Goal: Task Accomplishment & Management: Use online tool/utility

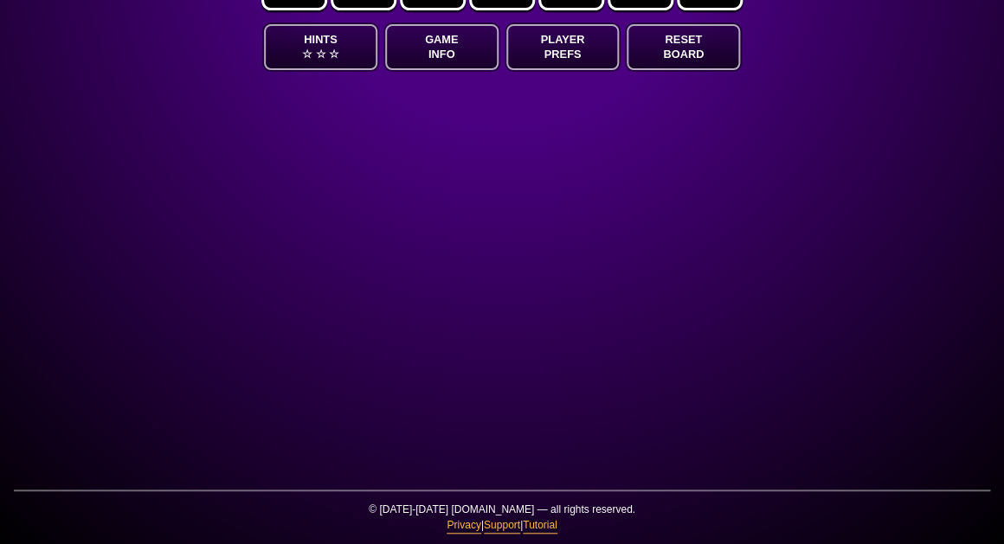
scroll to position [83, 0]
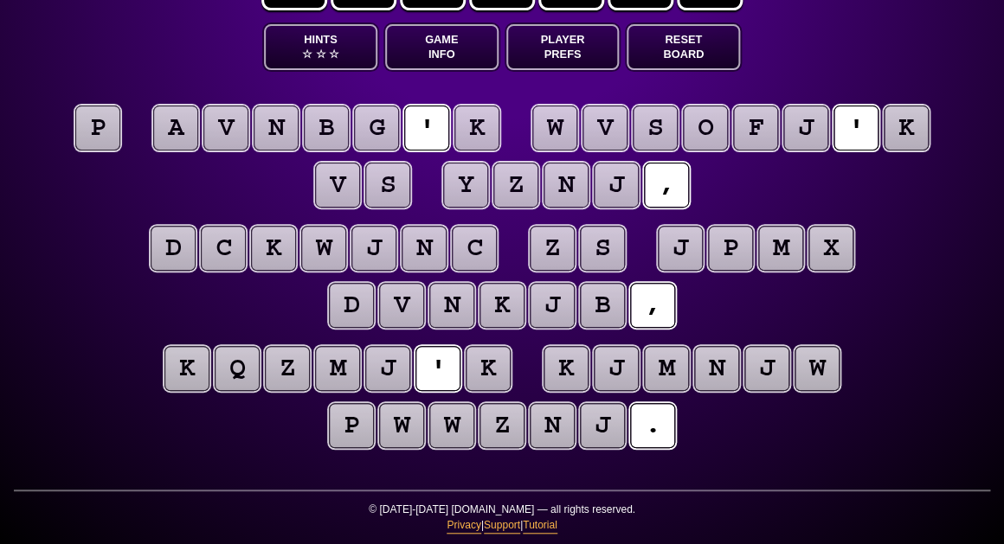
click at [414, 52] on button "Game Info" at bounding box center [441, 47] width 113 height 46
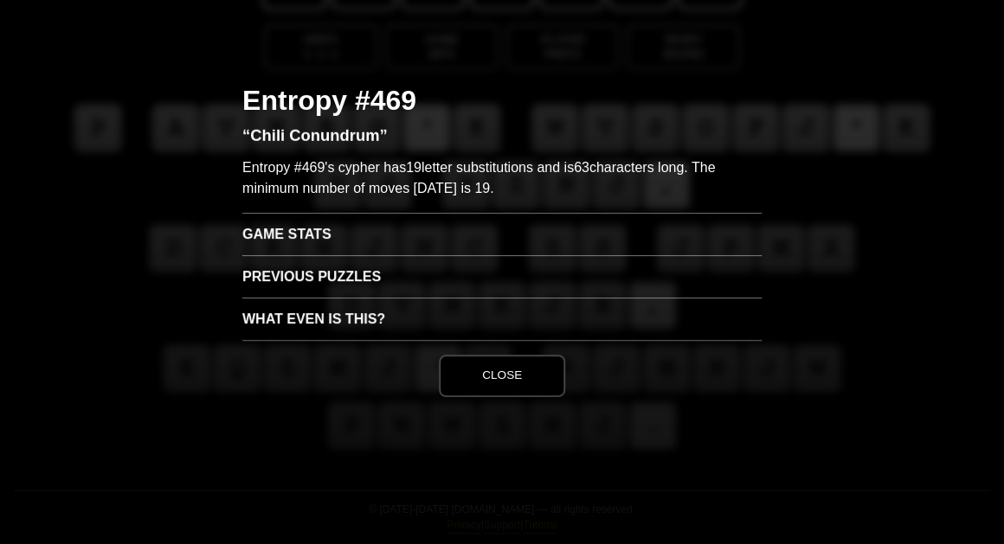
scroll to position [0, 0]
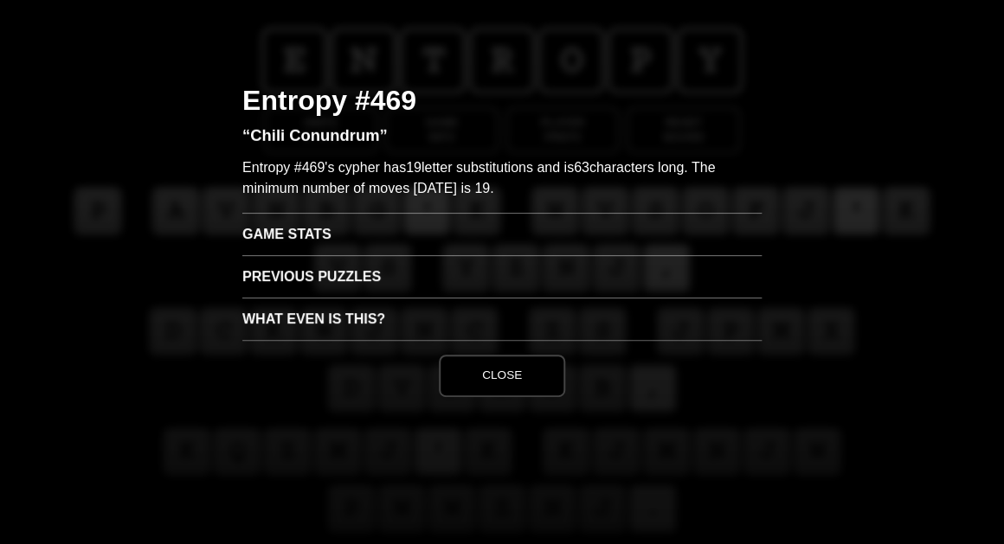
click at [338, 226] on h3 "Game Stats" at bounding box center [501, 234] width 519 height 42
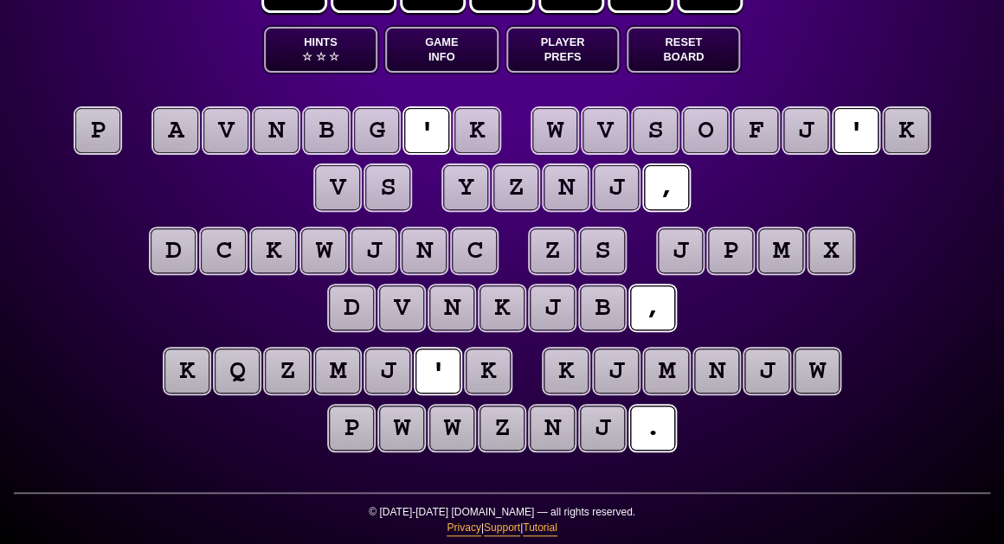
scroll to position [83, 0]
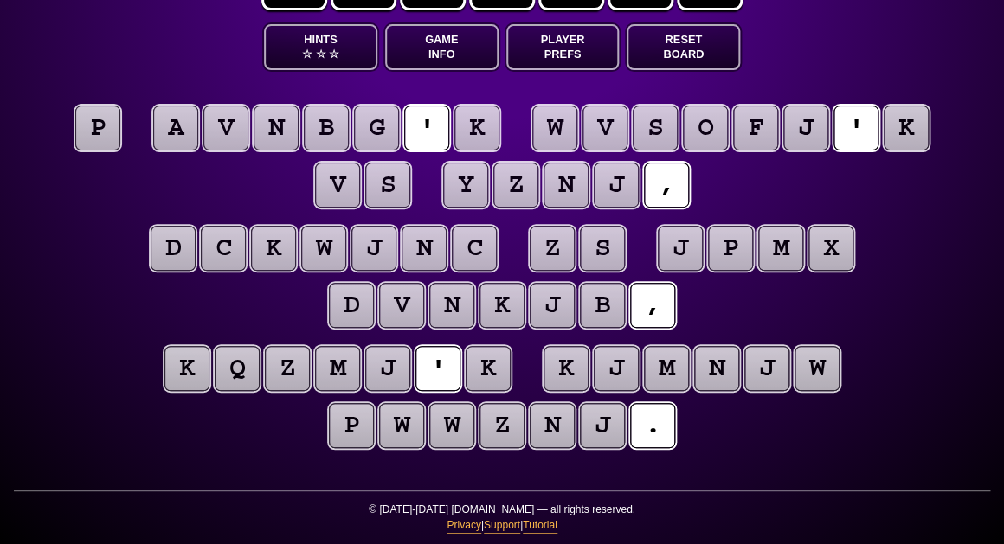
click at [100, 124] on puzzle-tile "p" at bounding box center [97, 128] width 45 height 45
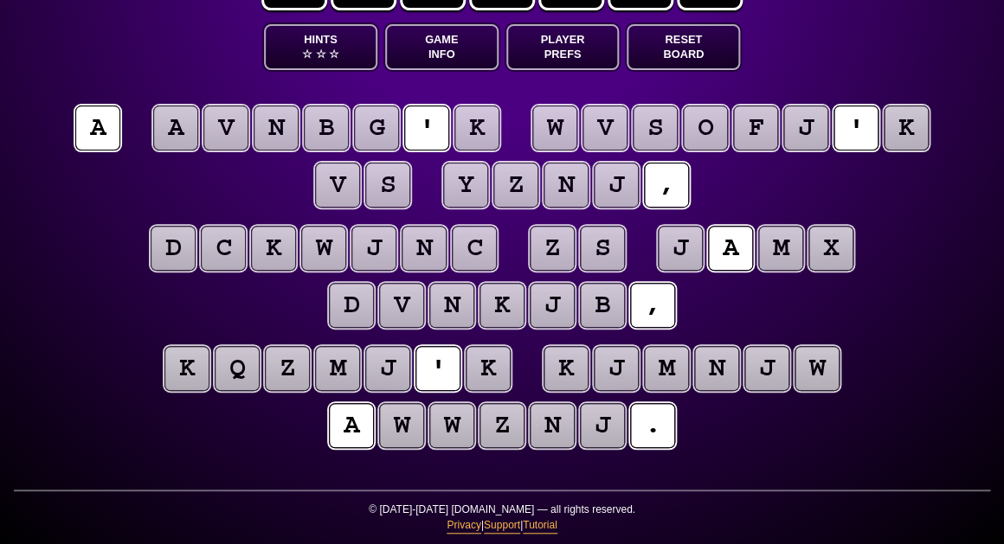
click at [461, 131] on puzzle-tile "k" at bounding box center [476, 128] width 45 height 45
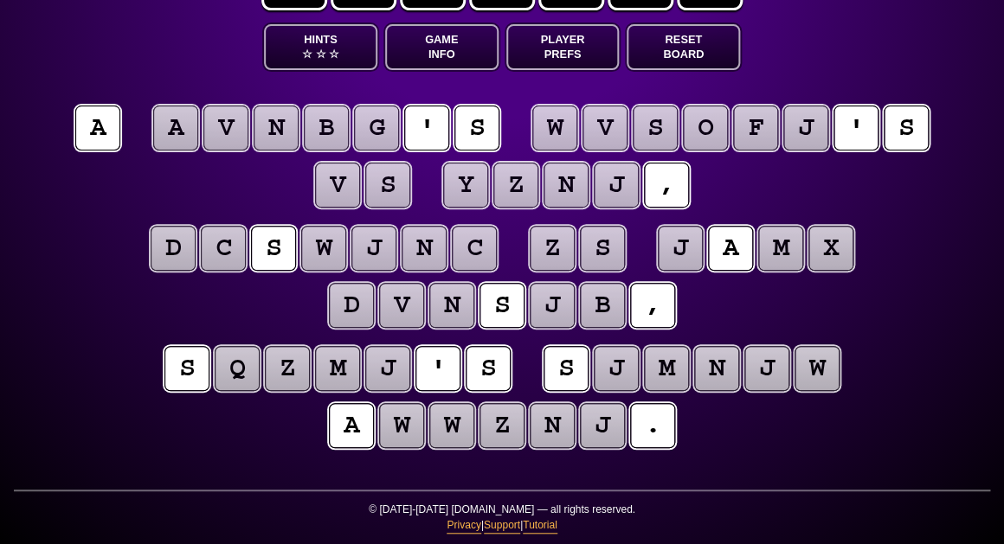
click at [81, 226] on puzzle-line "d c s w j n c z s j a m x d v n s j b ," at bounding box center [502, 278] width 886 height 113
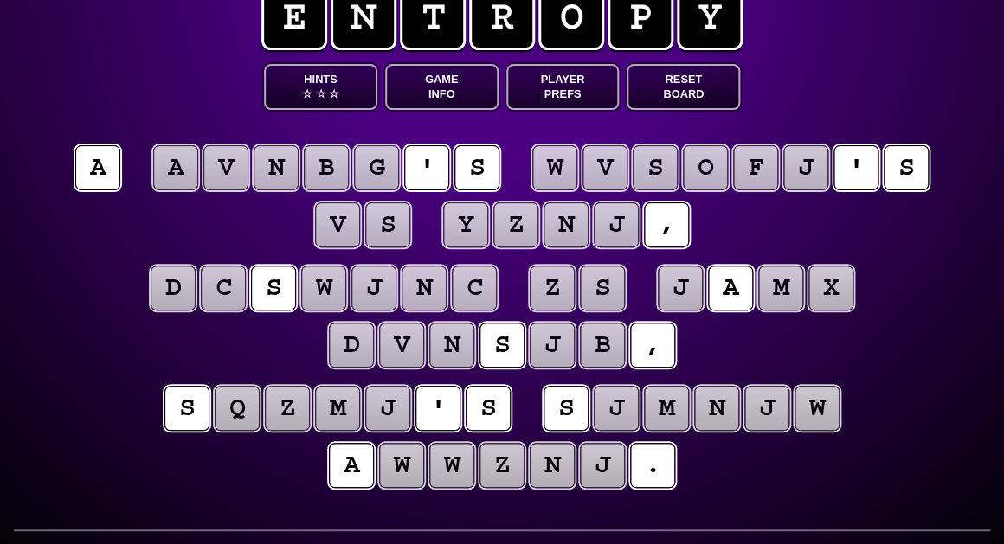
scroll to position [43, 0]
click at [615, 231] on puzzle-tile "j" at bounding box center [616, 225] width 45 height 45
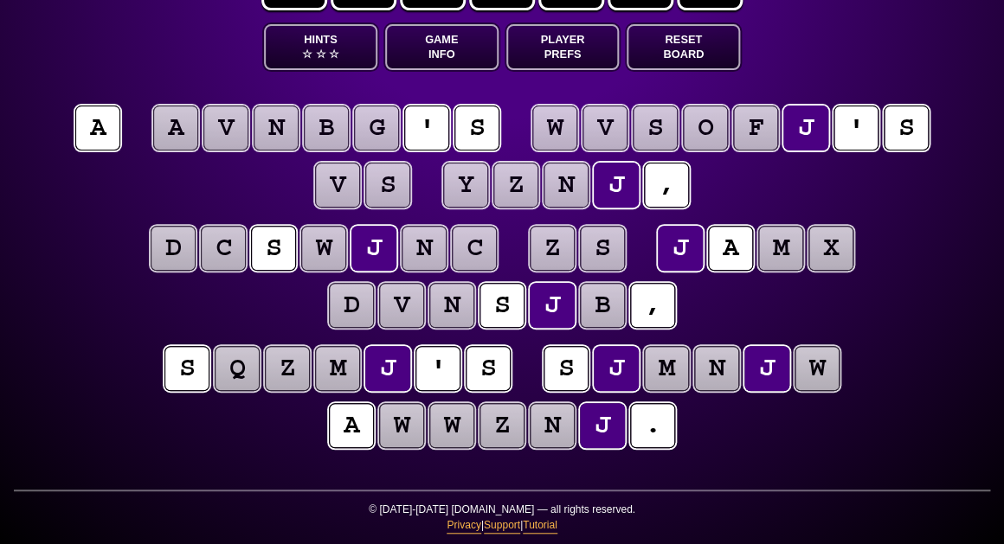
scroll to position [83, 0]
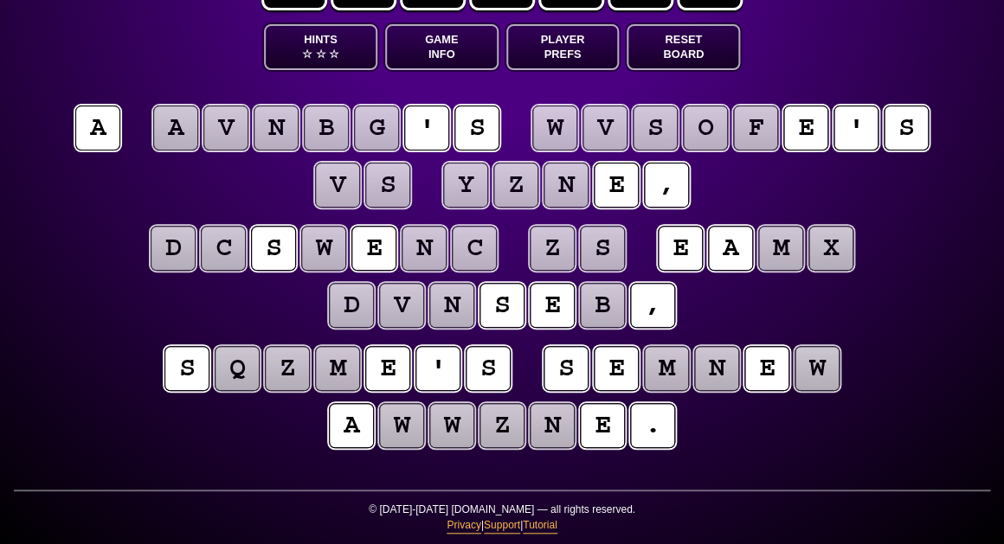
click at [512, 190] on puzzle-tile "z" at bounding box center [515, 185] width 45 height 45
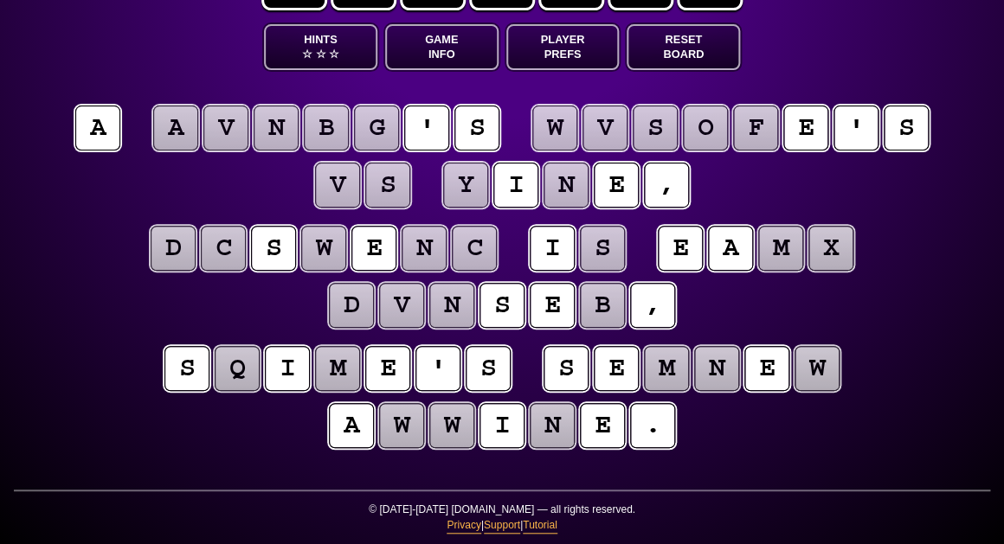
click at [474, 189] on puzzle-tile "y" at bounding box center [465, 185] width 45 height 45
click at [561, 188] on puzzle-tile "n" at bounding box center [566, 185] width 45 height 45
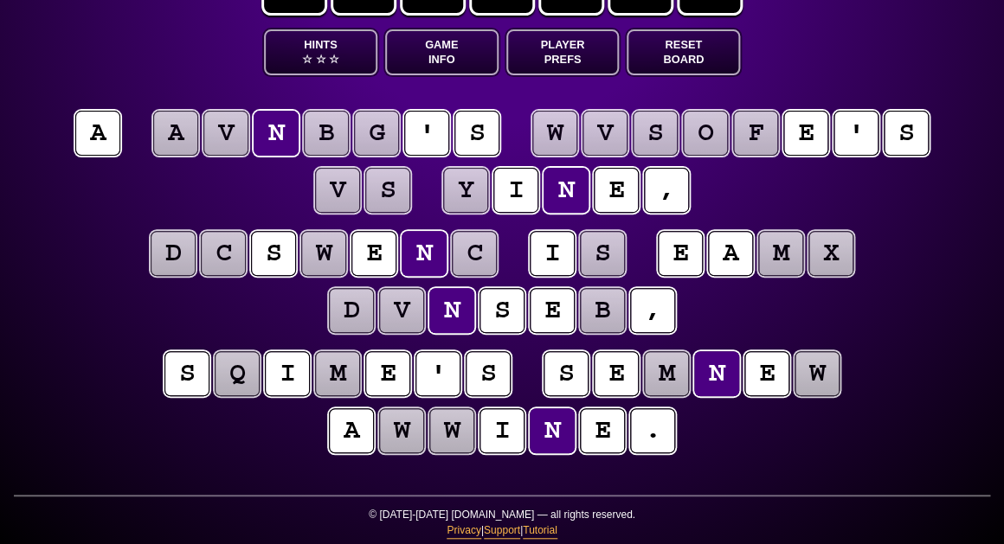
scroll to position [78, 0]
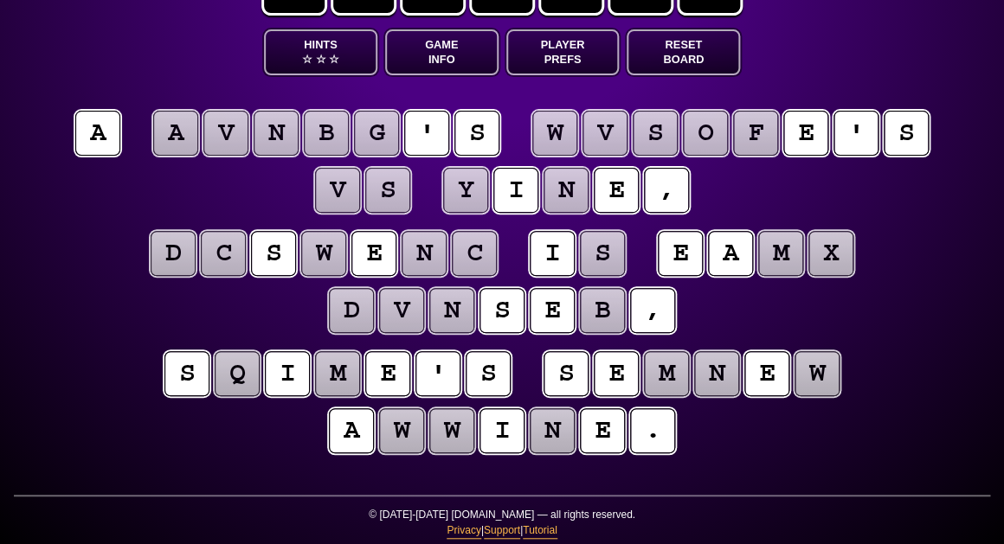
click at [601, 431] on puzzle-tile "e" at bounding box center [602, 431] width 45 height 45
click at [738, 442] on puzzle-line "s q i m e ' s s e m n e w a w w i n e ." at bounding box center [502, 403] width 886 height 113
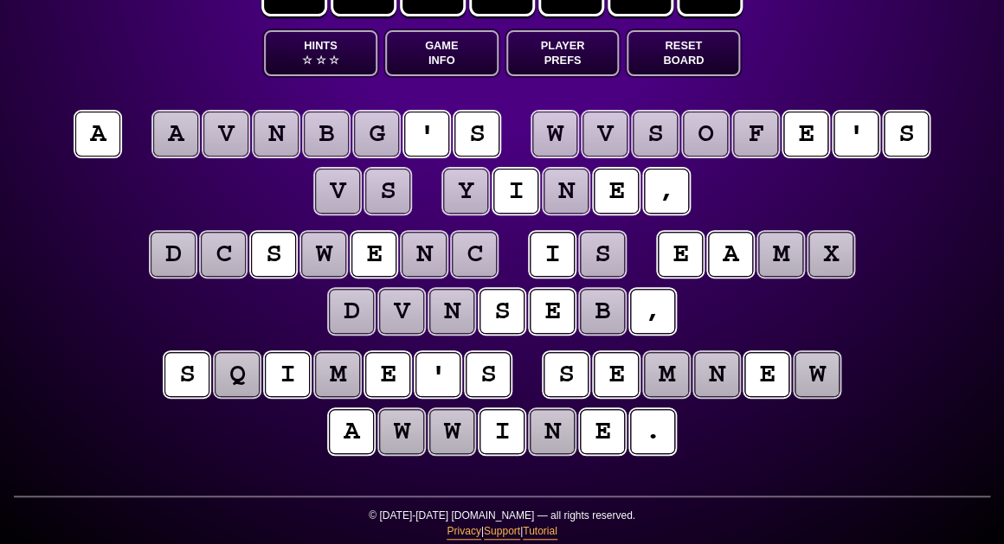
click at [779, 261] on puzzle-tile "m" at bounding box center [780, 254] width 45 height 45
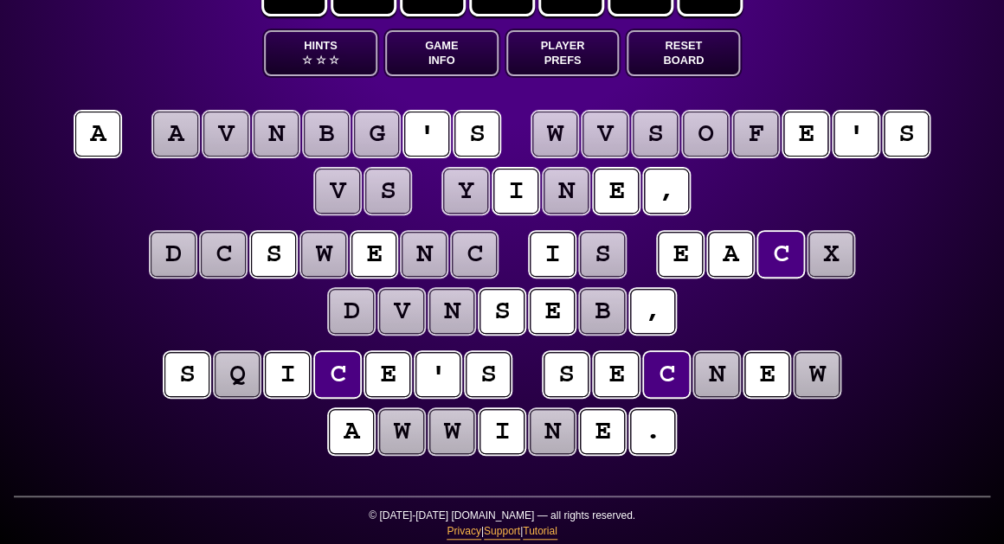
click at [838, 261] on puzzle-tile "x" at bounding box center [830, 254] width 45 height 45
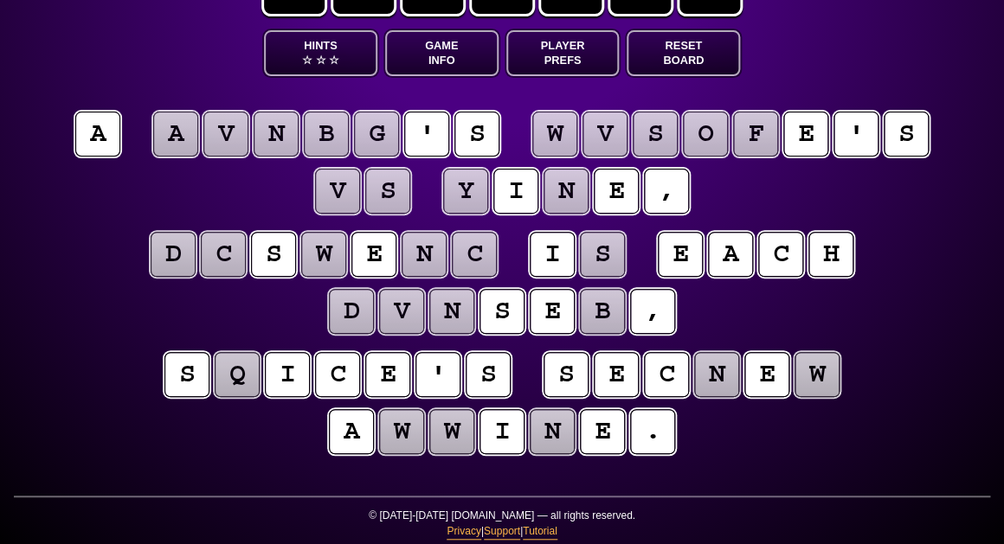
click at [607, 254] on puzzle-tile "s" at bounding box center [602, 254] width 45 height 45
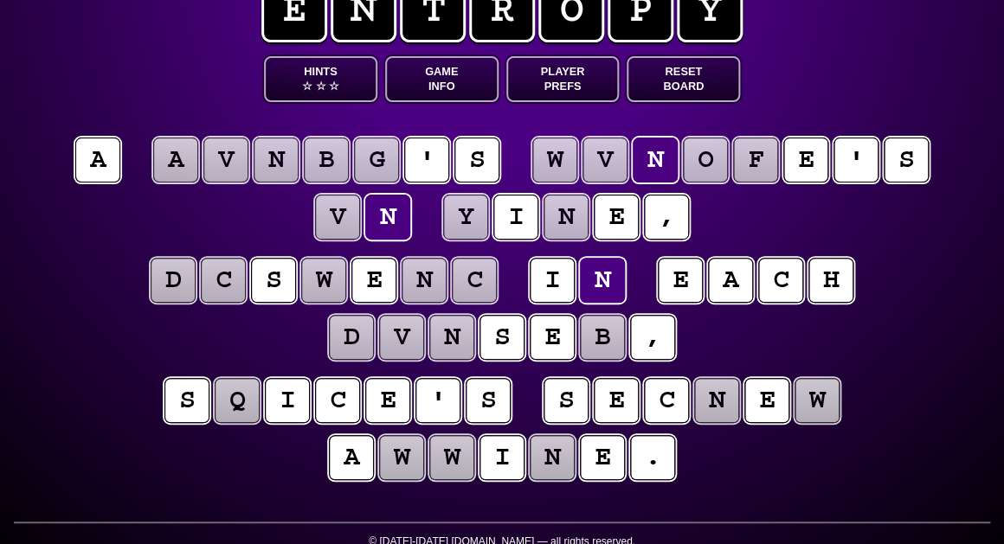
scroll to position [50, 0]
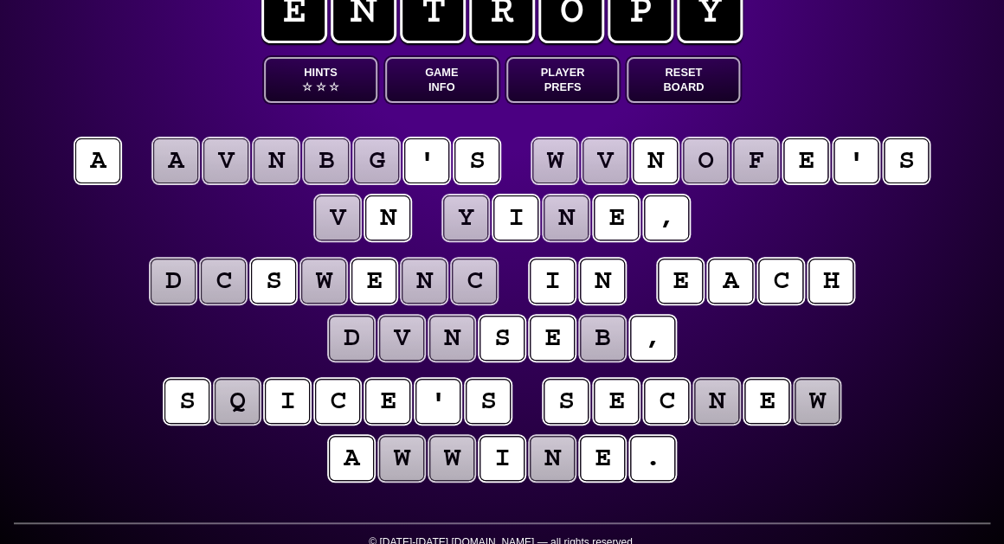
click at [819, 213] on puzzle-line "a a v n b g ' s w v n o f e ' s v n y i n e ," at bounding box center [502, 190] width 886 height 113
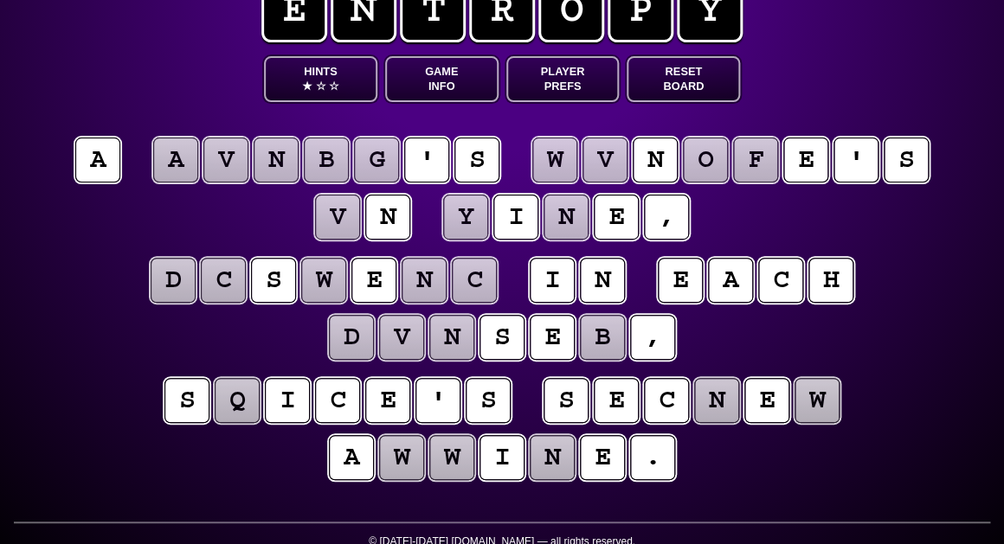
click at [346, 228] on puzzle-tile "v" at bounding box center [337, 217] width 45 height 45
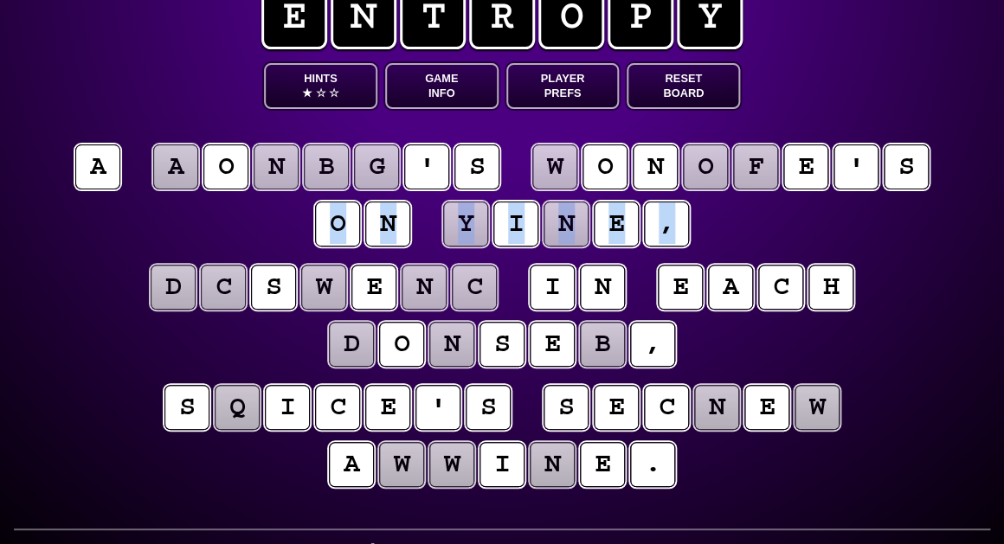
click at [274, 249] on puzzle-line "a a o n b g ' s w o n o f e ' s o n y i n e ," at bounding box center [502, 196] width 886 height 113
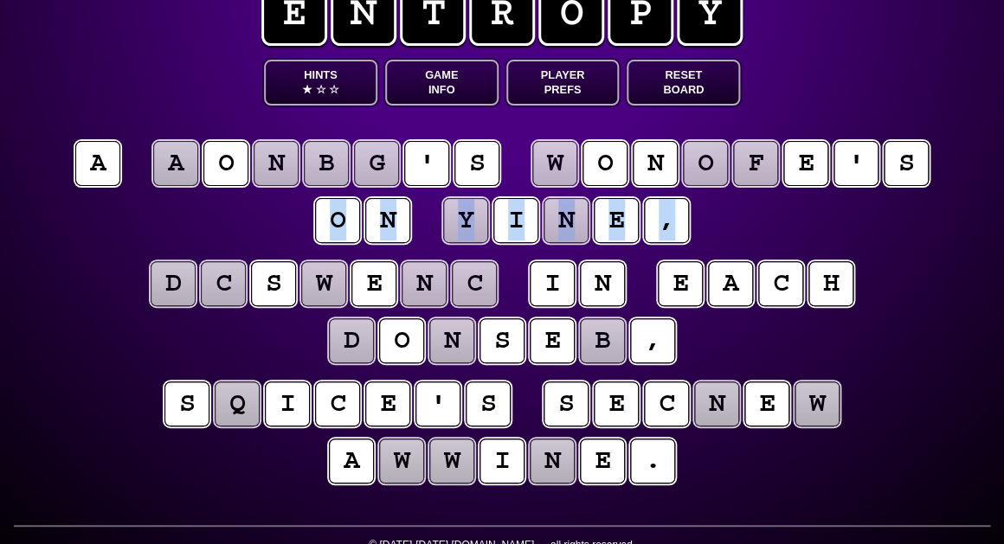
scroll to position [47, 0]
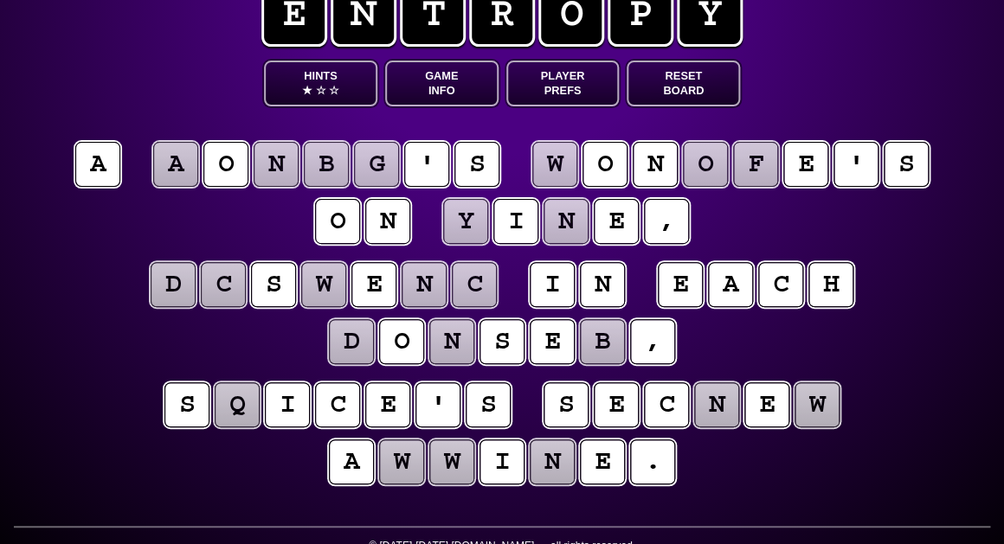
click at [899, 254] on entropy-puzzle "a a o n b g ' s w o n o f e ' s o n y i n e , d c s w e n c i n e a c h d o n s…" at bounding box center [502, 316] width 886 height 420
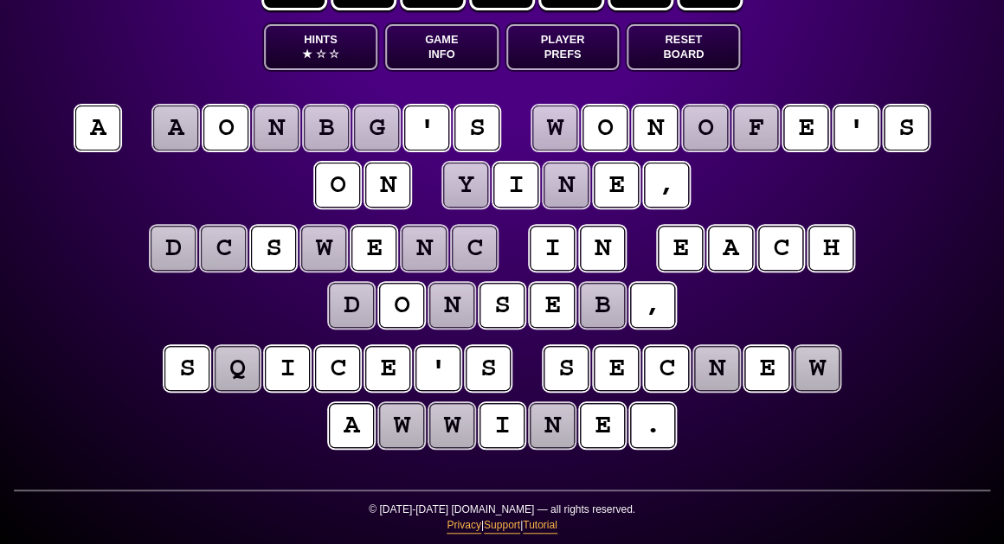
scroll to position [83, 0]
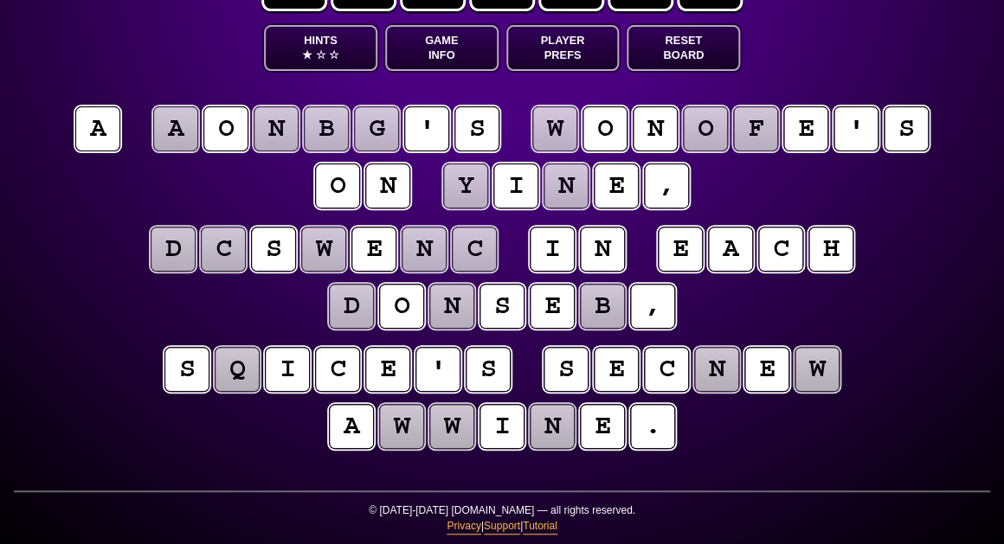
click at [560, 200] on puzzle-tile "n" at bounding box center [566, 186] width 45 height 45
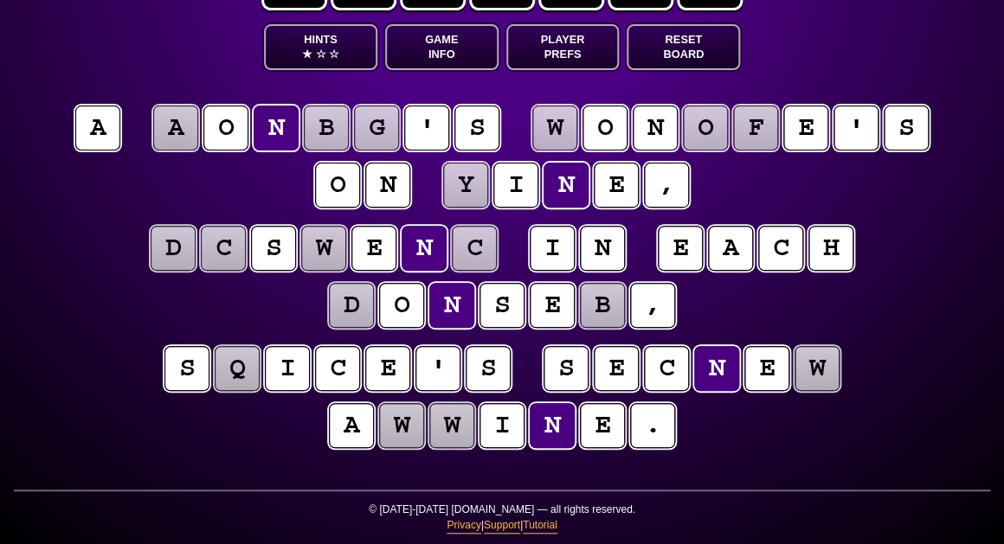
scroll to position [80, 0]
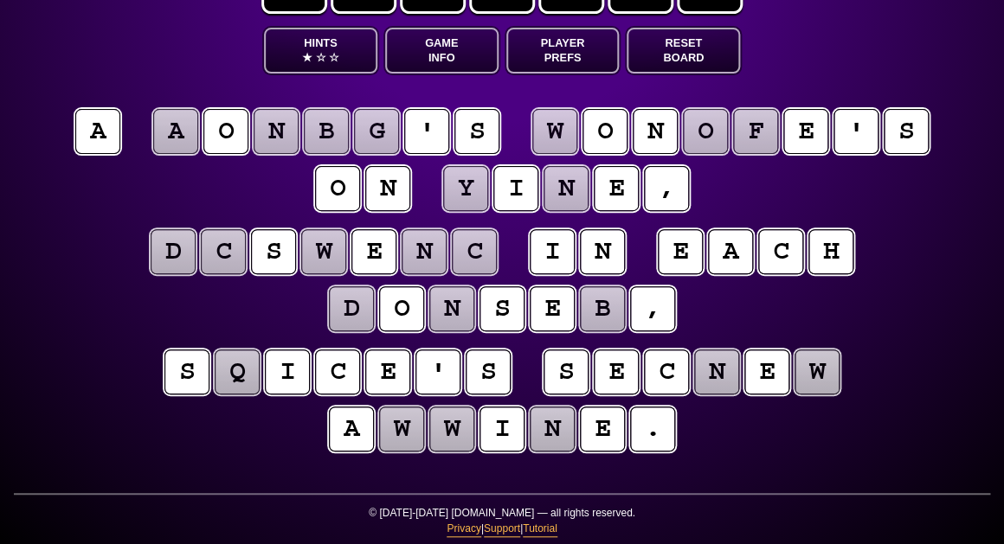
click at [397, 440] on puzzle-tile "w" at bounding box center [401, 429] width 45 height 45
click at [129, 342] on entropy-puzzle "a a o n b g ' s w o n o f e ' s o n y i n e , d c s w e n c i n e a c h d o n s…" at bounding box center [502, 284] width 886 height 420
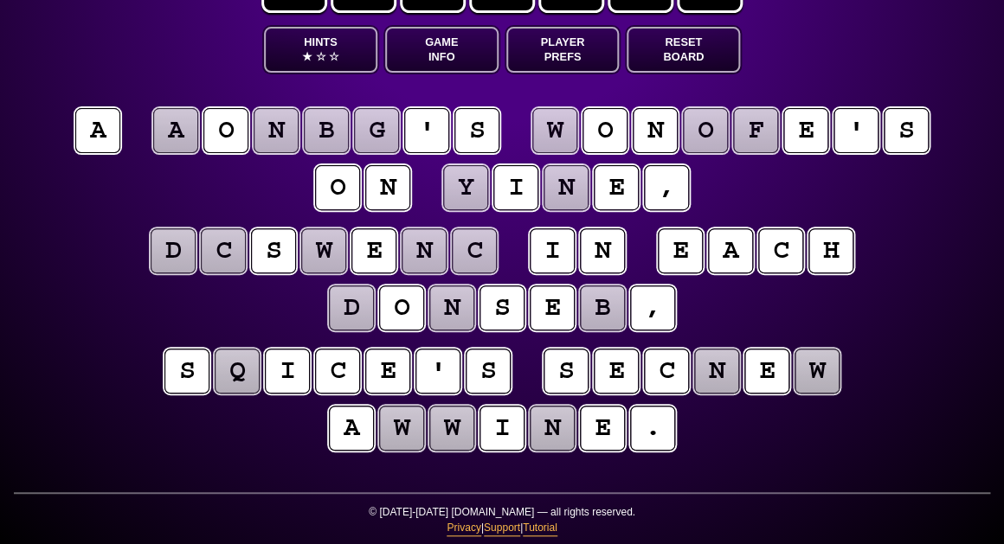
click at [544, 433] on puzzle-tile "n" at bounding box center [552, 428] width 45 height 45
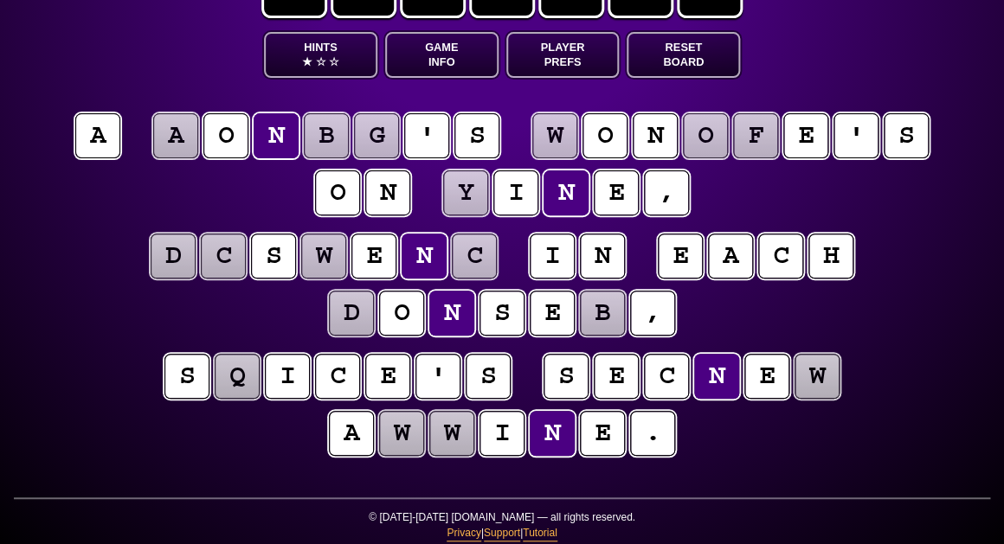
scroll to position [77, 0]
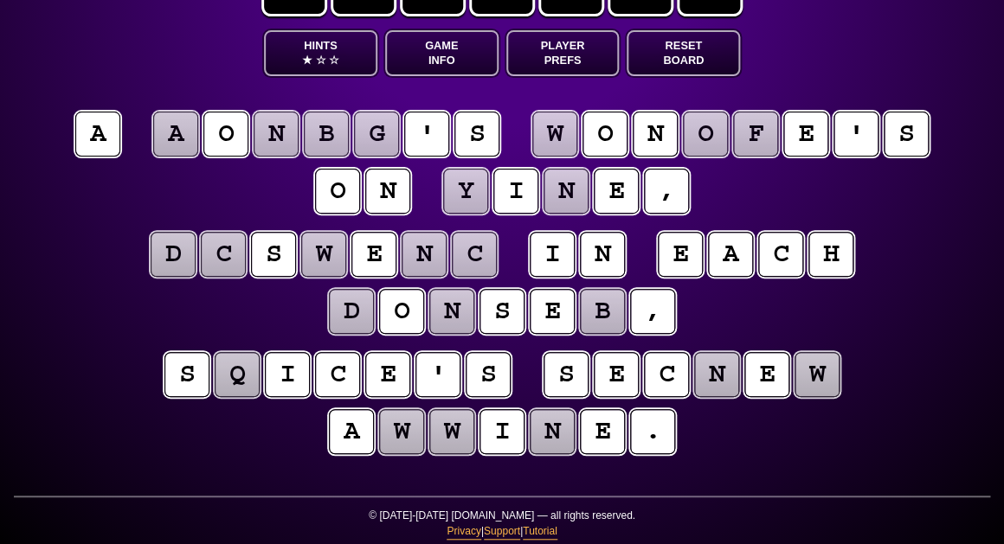
click at [319, 63] on span "☆" at bounding box center [320, 60] width 10 height 15
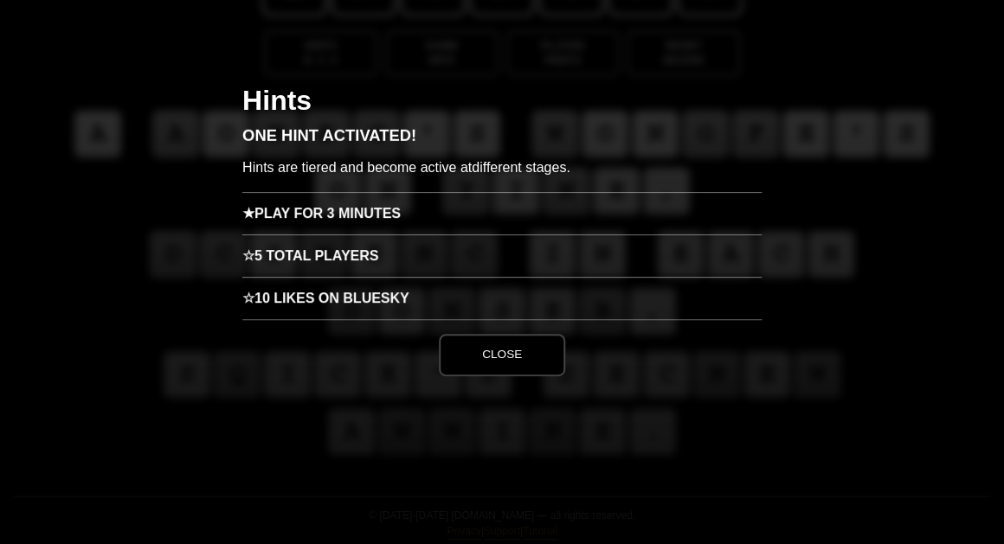
scroll to position [0, 0]
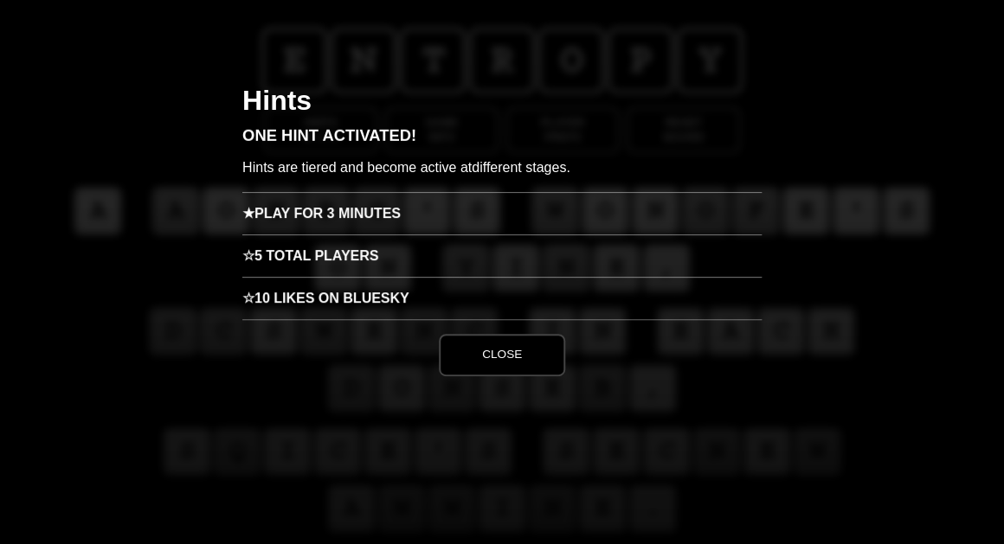
click at [326, 214] on h3 "★ Play for 3 minutes" at bounding box center [501, 213] width 519 height 42
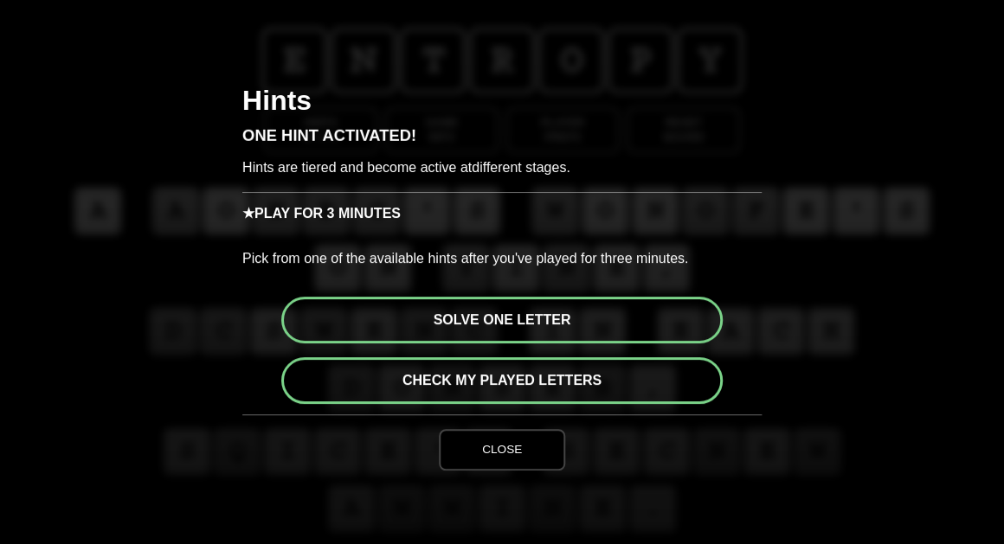
click at [493, 322] on button "Solve one letter" at bounding box center [501, 320] width 441 height 47
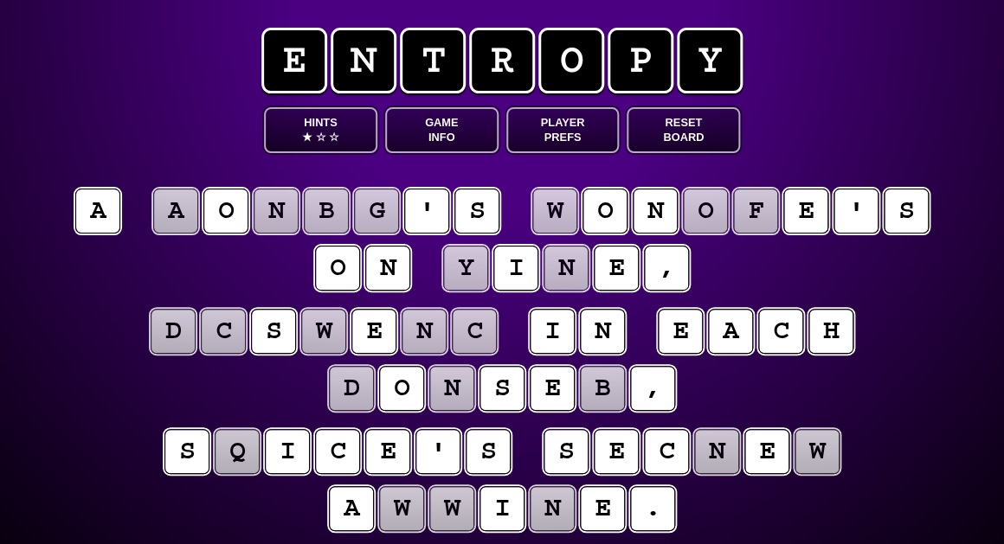
click at [271, 205] on puzzle-tile "n" at bounding box center [276, 211] width 45 height 45
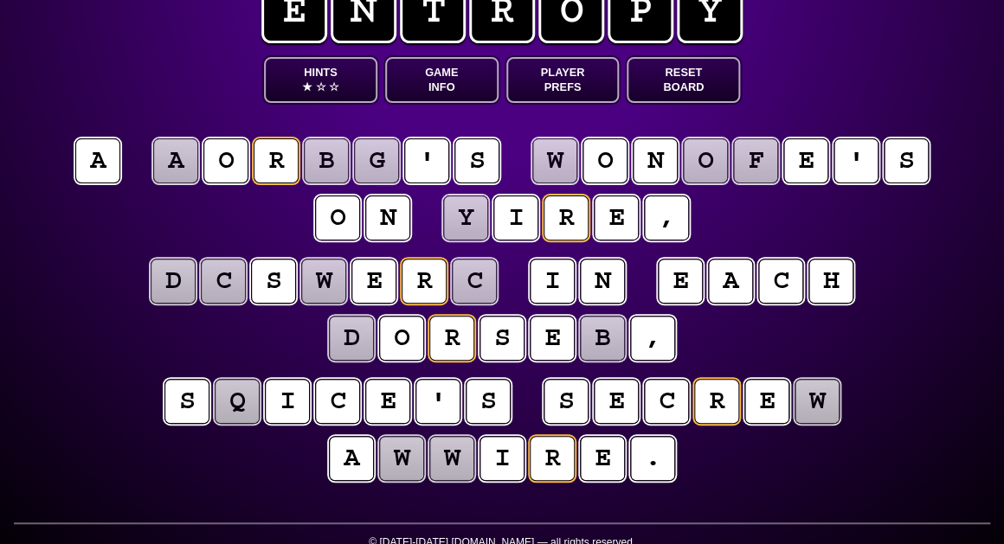
scroll to position [52, 0]
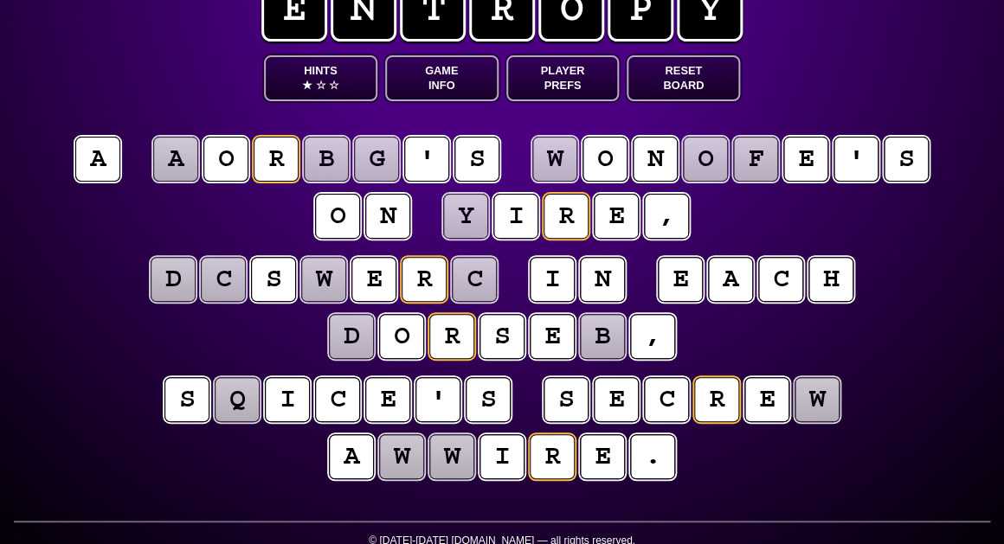
click at [352, 337] on puzzle-tile "d" at bounding box center [351, 336] width 46 height 46
click at [216, 287] on puzzle-tile "c" at bounding box center [223, 279] width 48 height 48
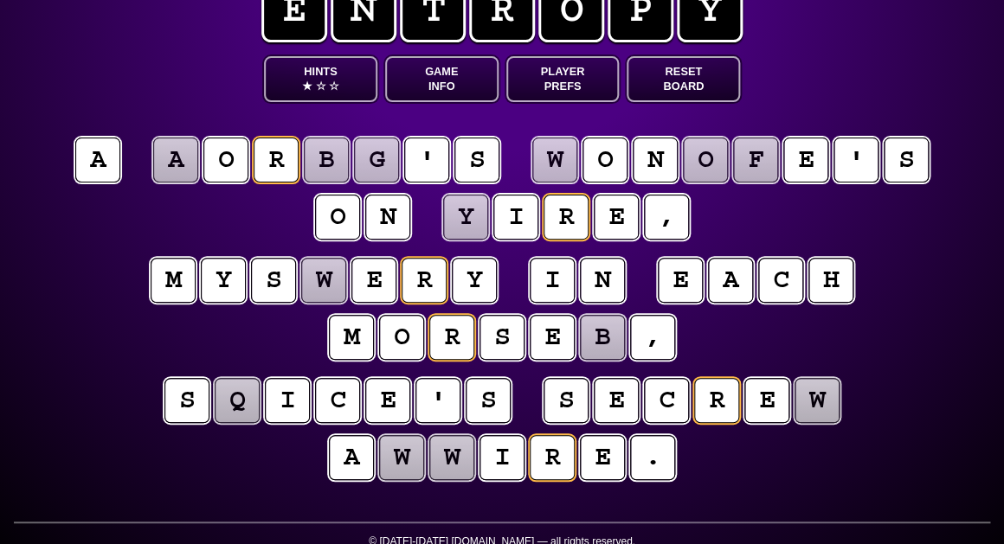
click at [321, 282] on puzzle-tile "w" at bounding box center [323, 280] width 45 height 45
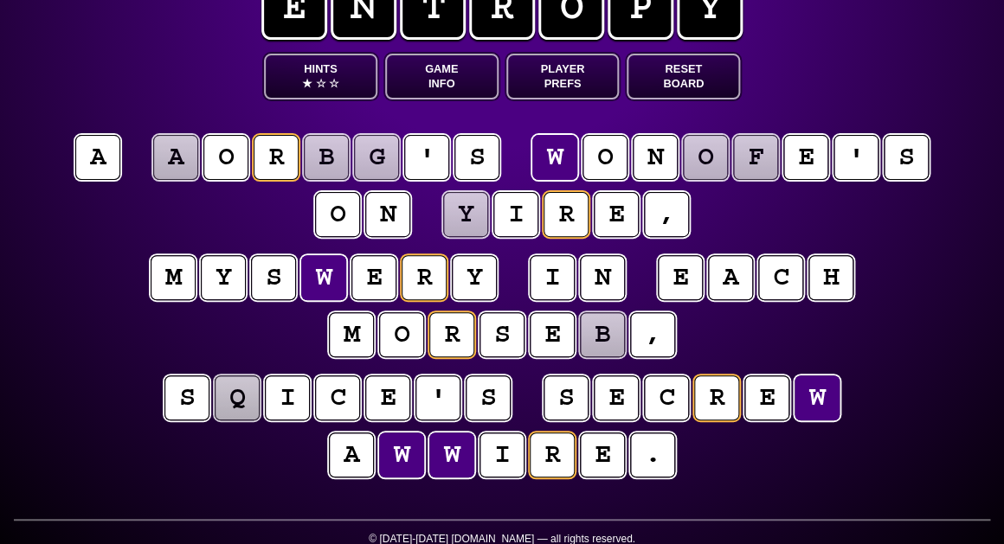
scroll to position [54, 0]
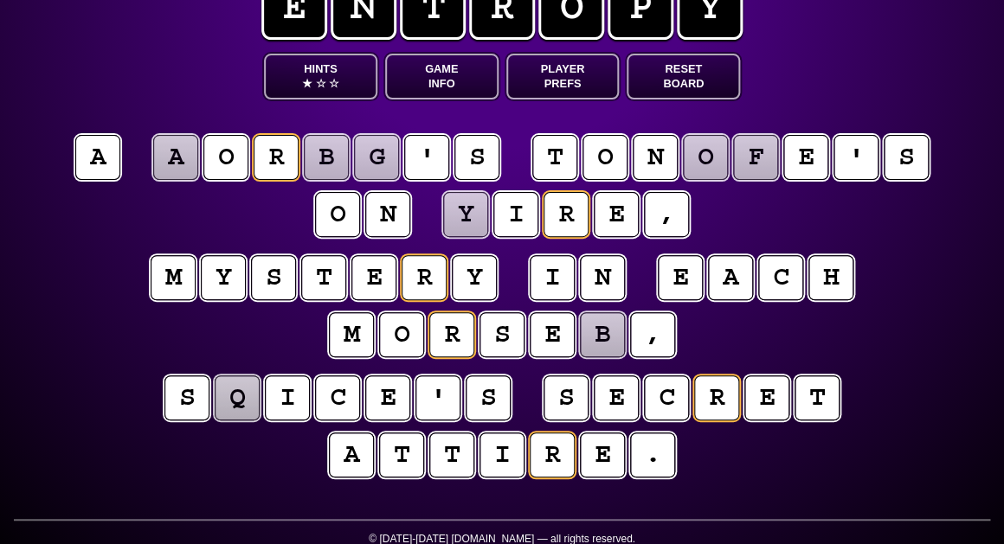
click at [143, 324] on puzzle-line "m y s t e r y i n e a c h m o r s e b ," at bounding box center [502, 307] width 886 height 113
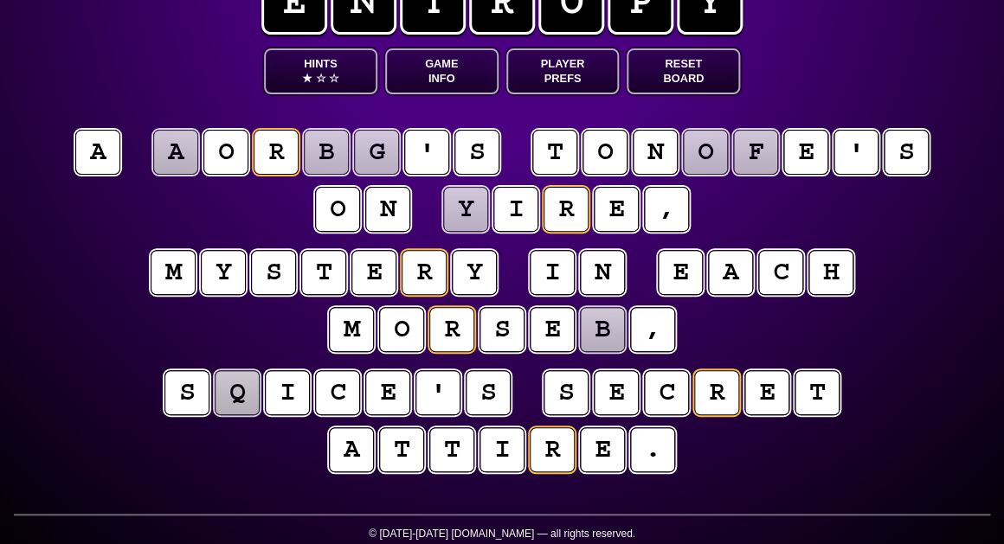
scroll to position [60, 0]
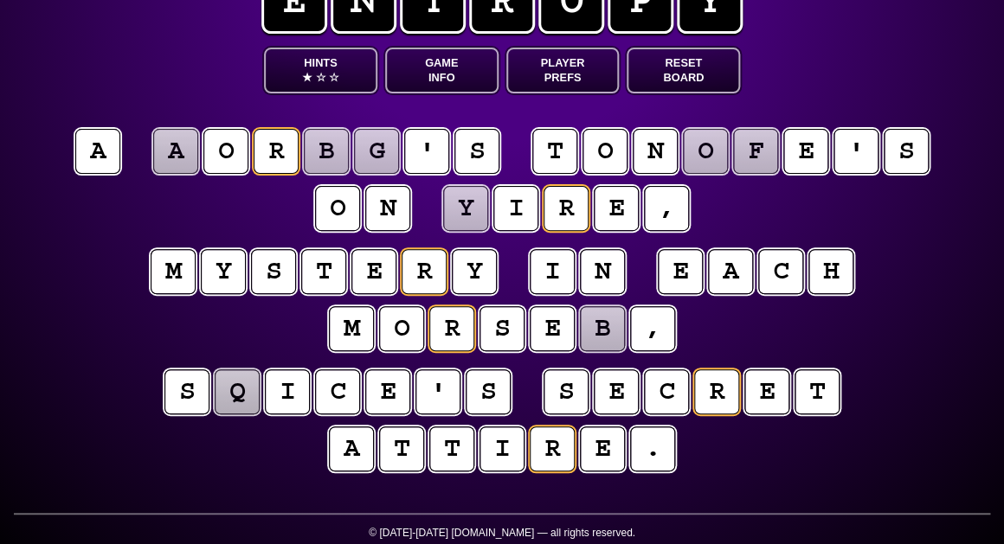
click at [607, 330] on puzzle-tile "b" at bounding box center [602, 328] width 45 height 45
click at [712, 155] on puzzle-tile "o" at bounding box center [705, 151] width 45 height 45
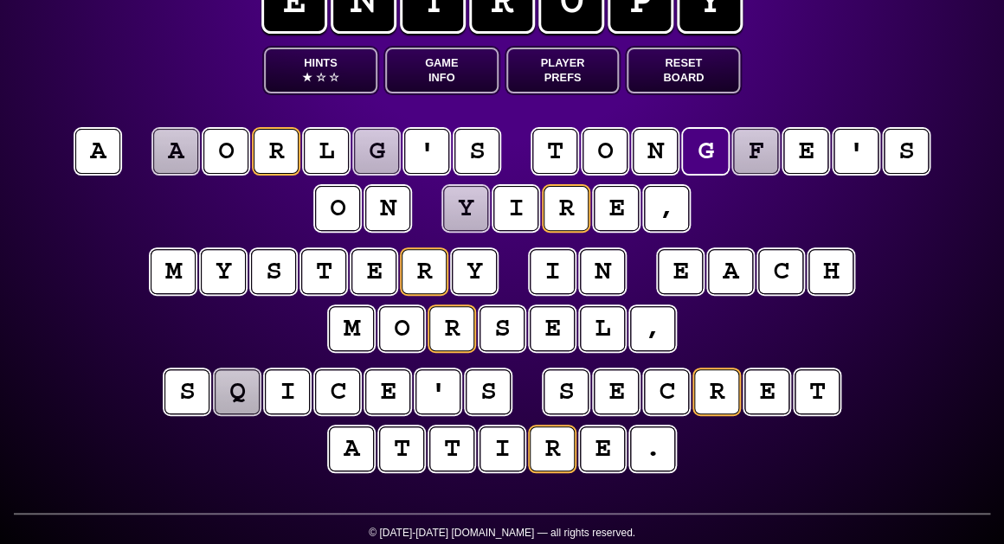
scroll to position [59, 0]
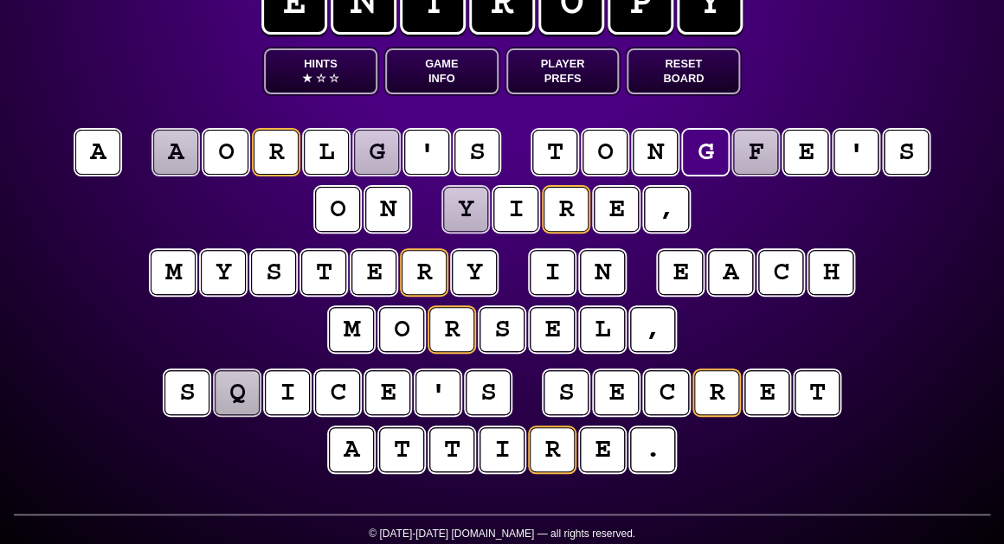
click at [757, 149] on puzzle-tile "f" at bounding box center [755, 152] width 46 height 46
click at [462, 226] on puzzle-tile "y" at bounding box center [465, 209] width 45 height 45
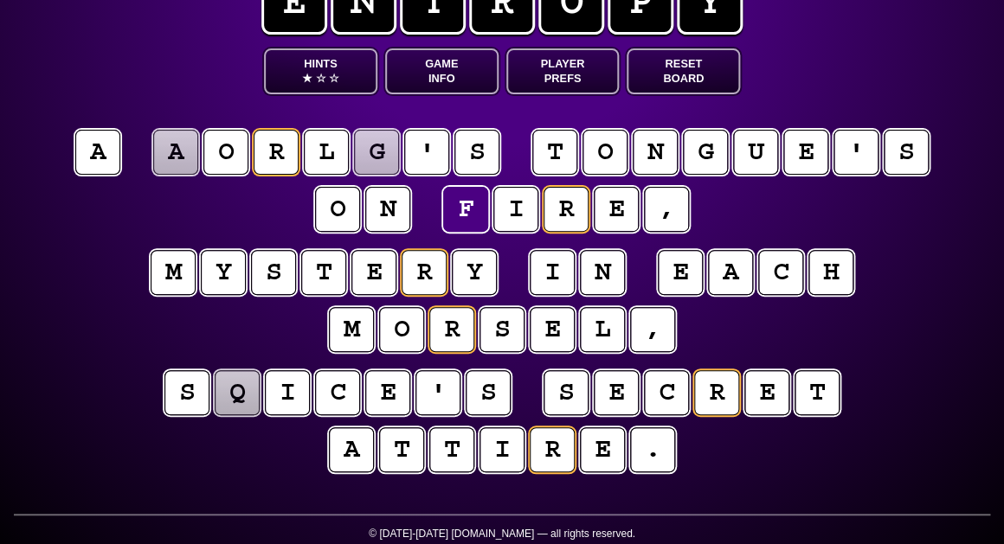
scroll to position [58, 0]
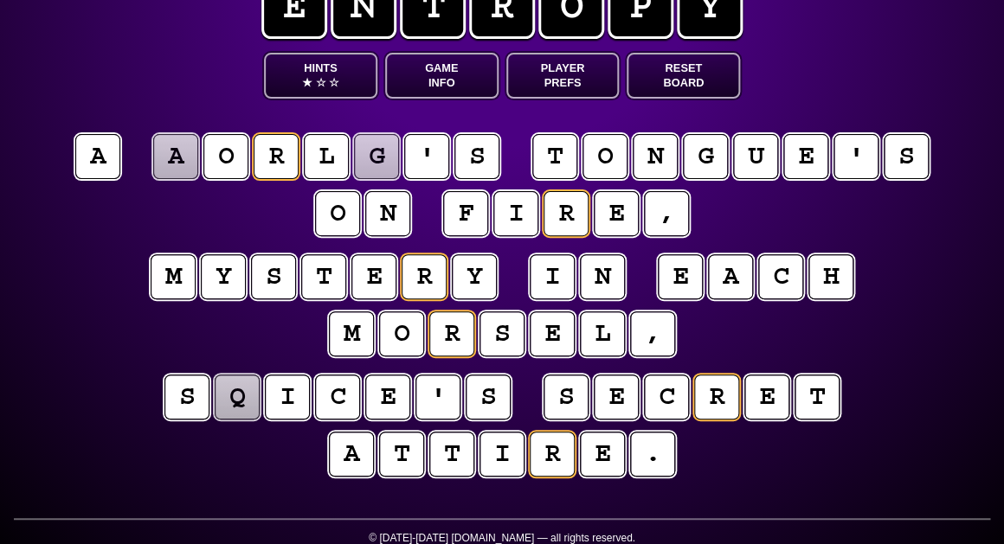
click at [248, 401] on puzzle-tile "q" at bounding box center [237, 397] width 45 height 45
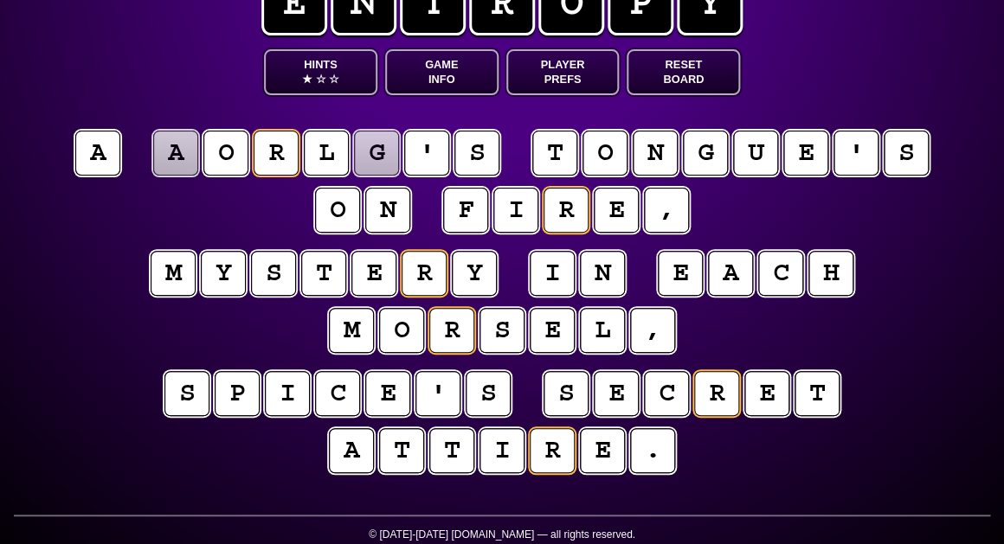
click at [181, 162] on puzzle-tile "a" at bounding box center [175, 153] width 46 height 46
click at [375, 158] on puzzle-tile "g" at bounding box center [376, 153] width 45 height 45
type input "**********"
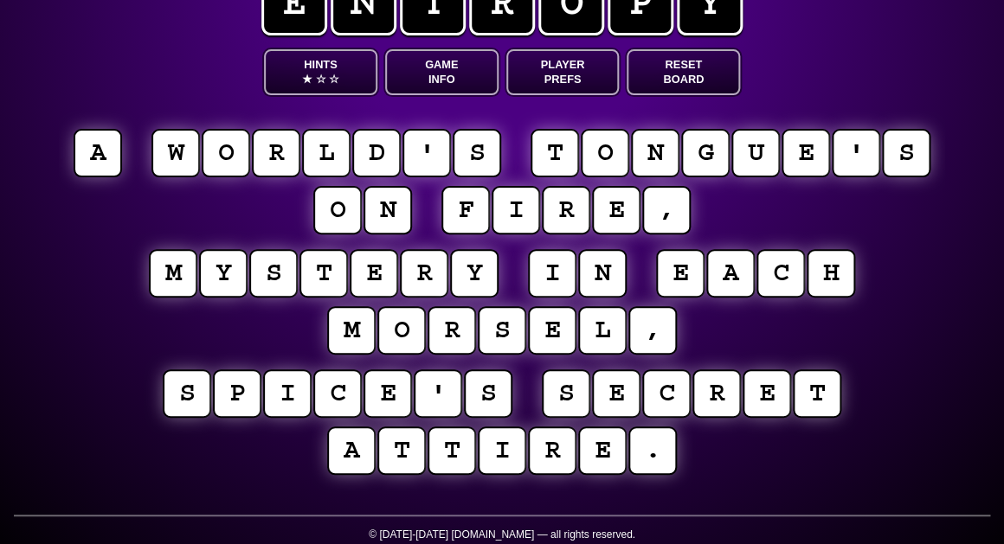
click at [428, 74] on button "Game Info" at bounding box center [441, 72] width 113 height 46
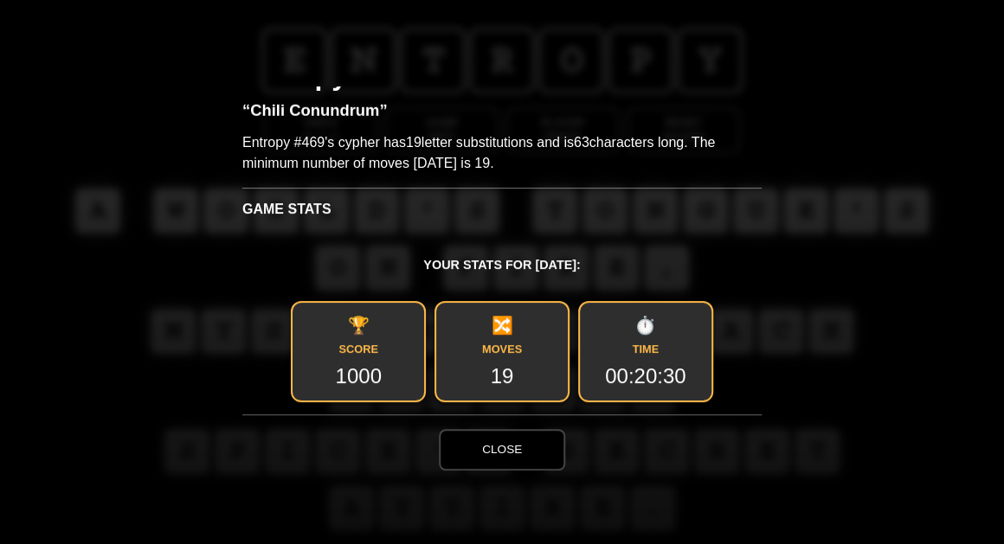
scroll to position [0, 0]
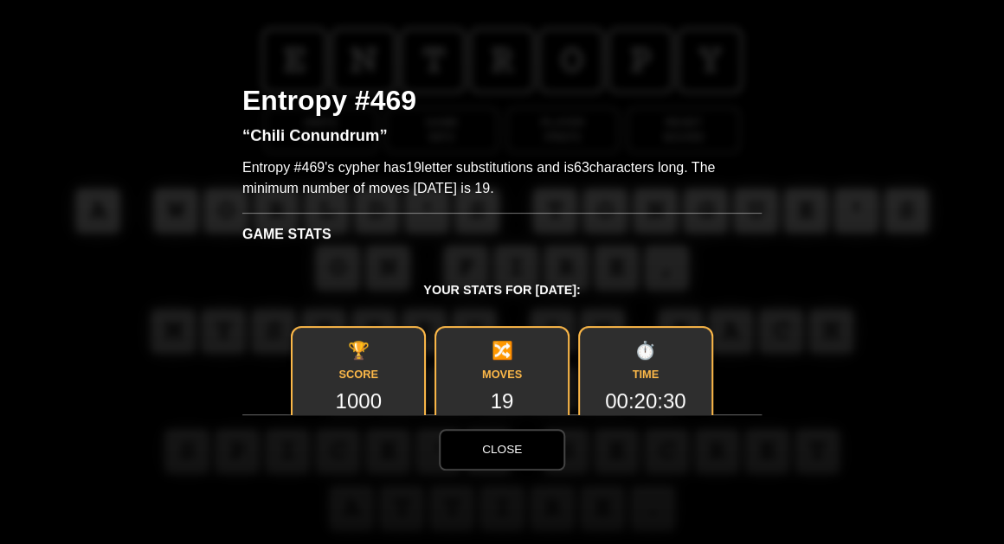
click at [459, 25] on div "Hints One Hint Activated! Hints are tiered and become active at different stage…" at bounding box center [502, 272] width 1004 height 544
